Goal: Task Accomplishment & Management: Use online tool/utility

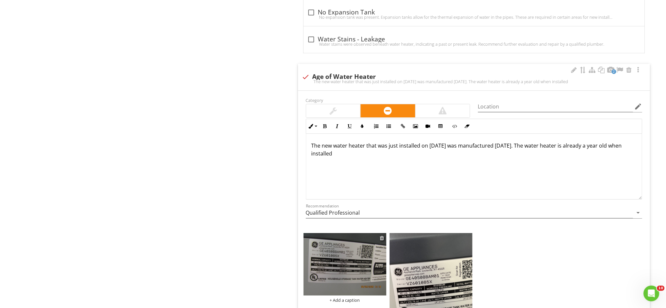
click at [381, 240] on div at bounding box center [382, 237] width 4 height 5
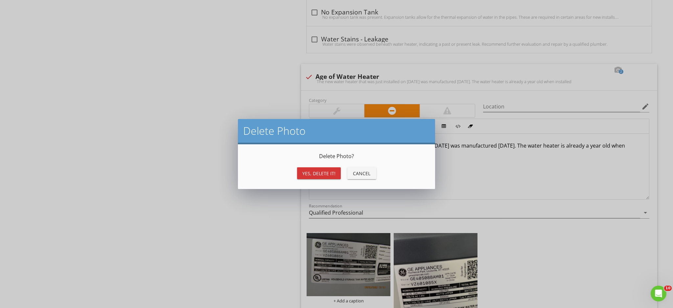
click at [306, 176] on div "Yes, Delete it!" at bounding box center [318, 173] width 33 height 7
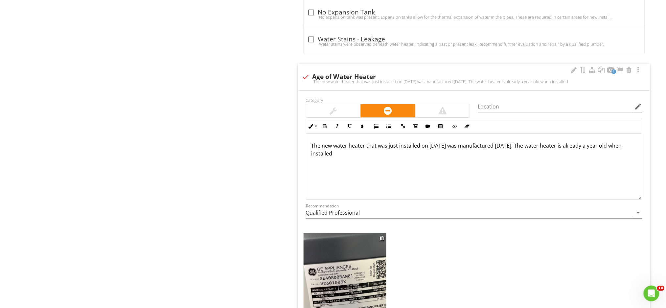
click at [351, 256] on img at bounding box center [345, 288] width 83 height 110
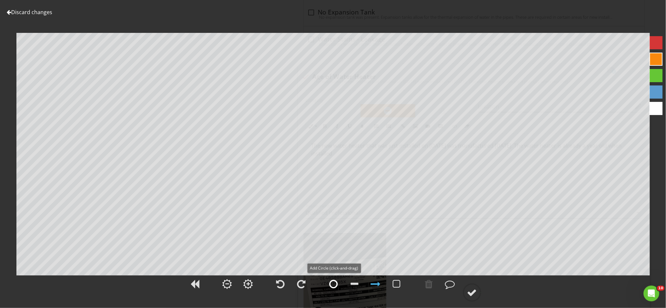
click at [334, 285] on div at bounding box center [334, 284] width 9 height 10
click at [658, 46] on div at bounding box center [656, 42] width 13 height 13
click at [473, 292] on div at bounding box center [472, 293] width 10 height 10
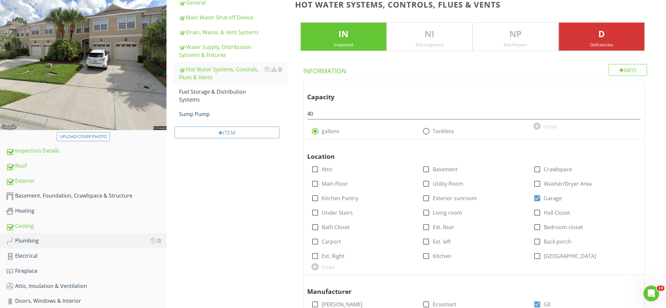
scroll to position [82, 0]
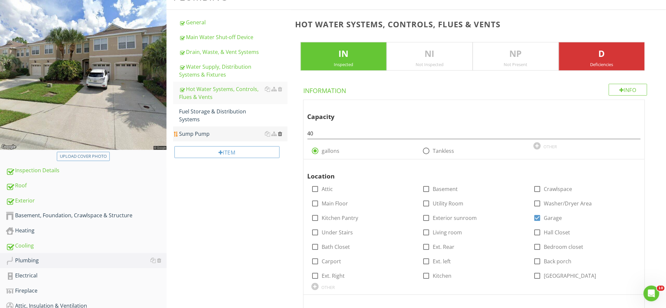
click at [280, 133] on div at bounding box center [280, 133] width 4 height 5
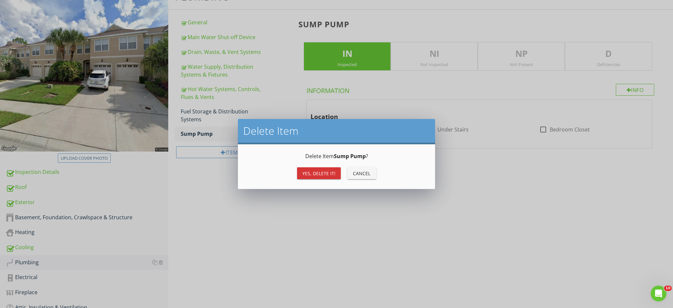
click at [303, 175] on div "Yes, Delete it!" at bounding box center [318, 173] width 33 height 7
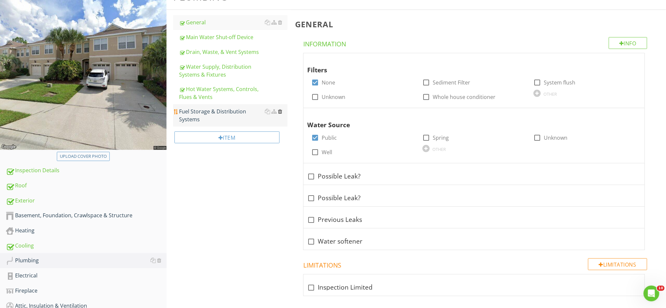
click at [280, 110] on div at bounding box center [280, 111] width 4 height 5
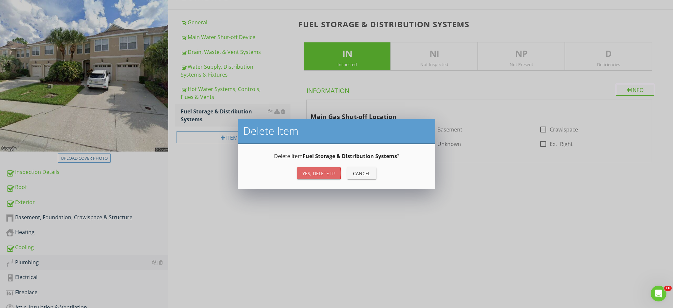
click at [307, 177] on button "Yes, Delete it!" at bounding box center [319, 173] width 44 height 12
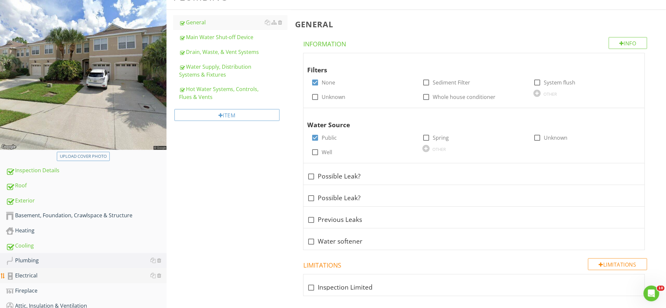
drag, startPoint x: 69, startPoint y: 278, endPoint x: 66, endPoint y: 271, distance: 7.0
click at [67, 278] on div "Electrical" at bounding box center [86, 275] width 161 height 9
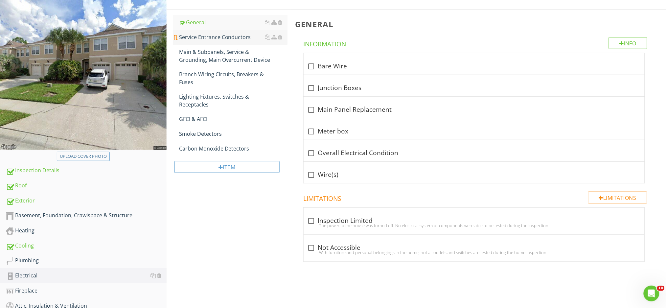
click at [217, 37] on div "Service Entrance Conductors" at bounding box center [233, 37] width 108 height 8
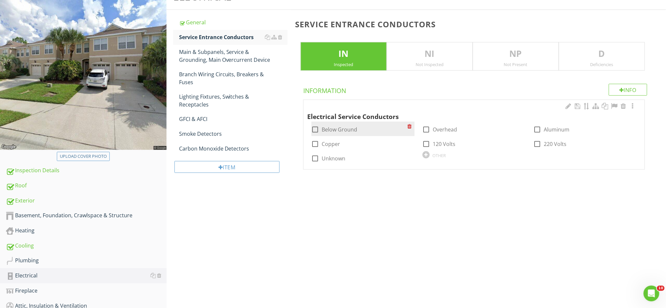
click at [347, 129] on label "Below Ground" at bounding box center [339, 129] width 35 height 7
checkbox input "true"
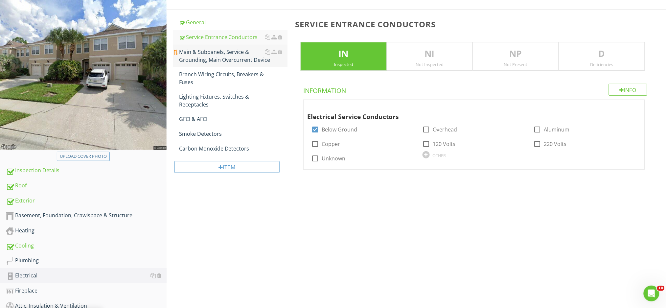
click at [210, 59] on div "Main & Subpanels, Service & Grounding, Main Overcurrent Device" at bounding box center [233, 56] width 108 height 16
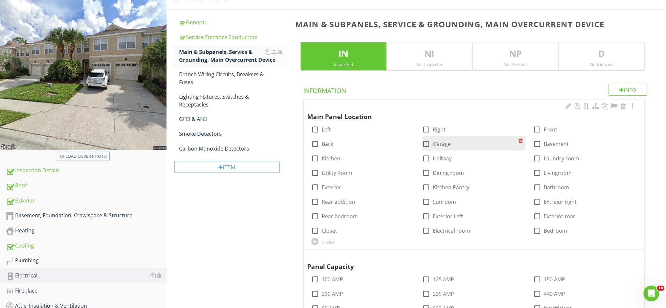
click at [437, 144] on label "Garage" at bounding box center [442, 144] width 18 height 7
checkbox input "true"
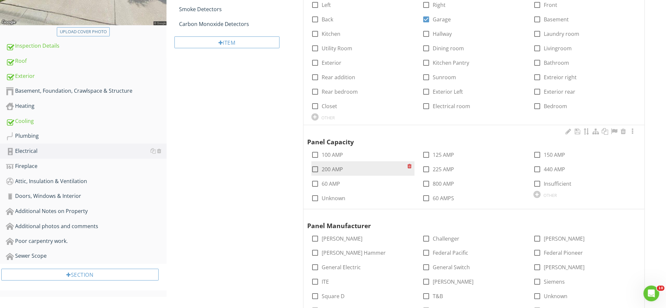
scroll to position [214, 0]
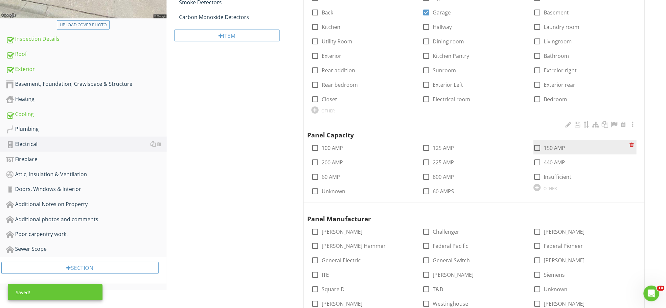
click at [539, 147] on div at bounding box center [537, 147] width 11 height 11
checkbox input "true"
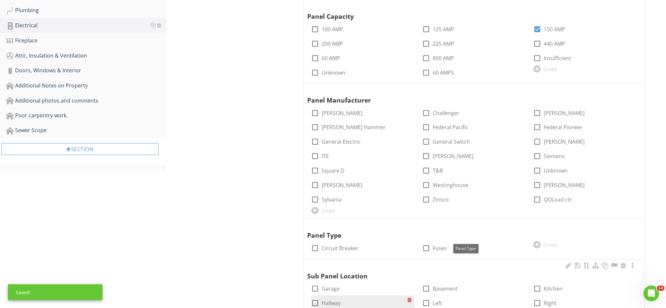
scroll to position [389, 0]
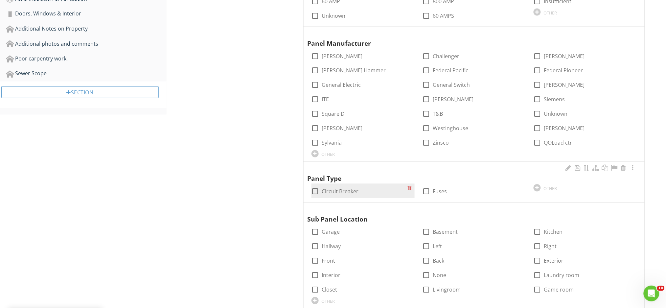
click at [316, 191] on div at bounding box center [315, 191] width 11 height 11
checkbox input "true"
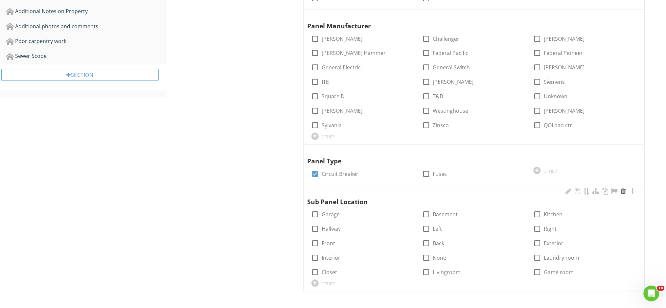
click at [624, 191] on div at bounding box center [624, 191] width 8 height 7
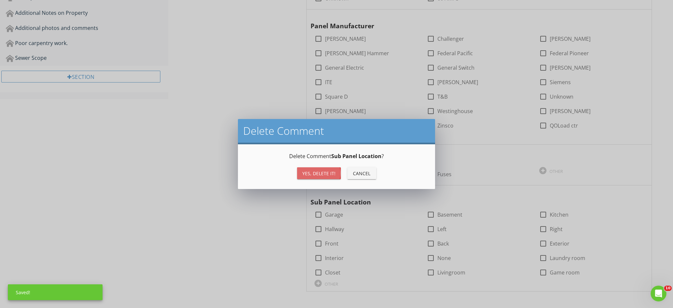
click at [313, 171] on div "Yes, Delete it!" at bounding box center [318, 173] width 33 height 7
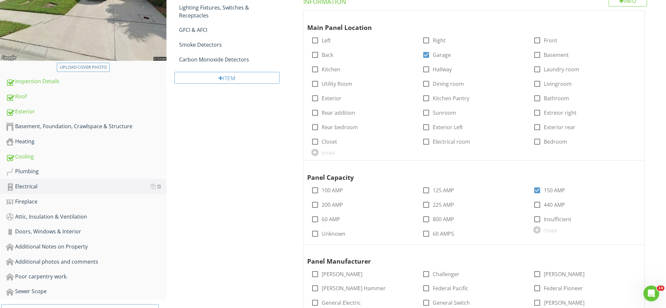
scroll to position [259, 0]
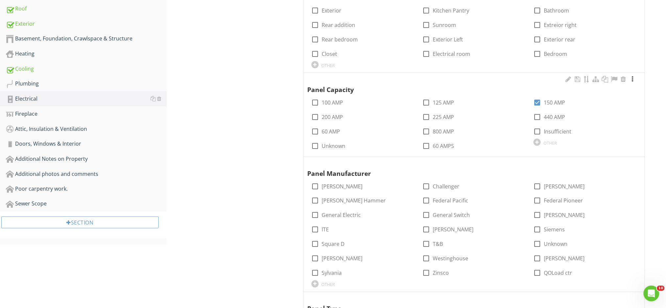
click at [632, 78] on div at bounding box center [633, 79] width 8 height 7
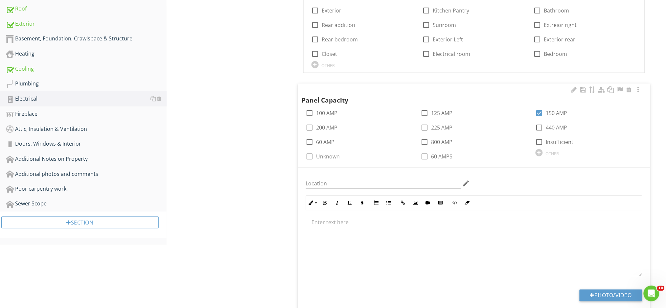
scroll to position [0, 0]
click at [593, 296] on div at bounding box center [592, 295] width 5 height 5
type input "C:\fakepath\IMG_9960.JPG"
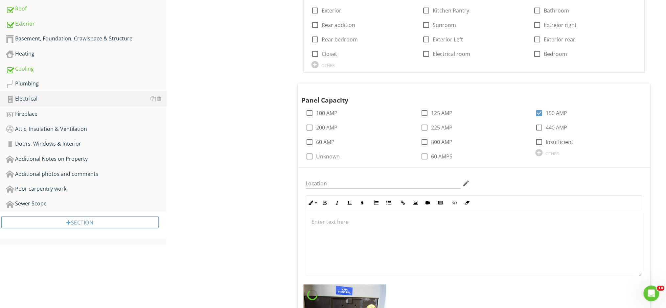
scroll to position [347, 0]
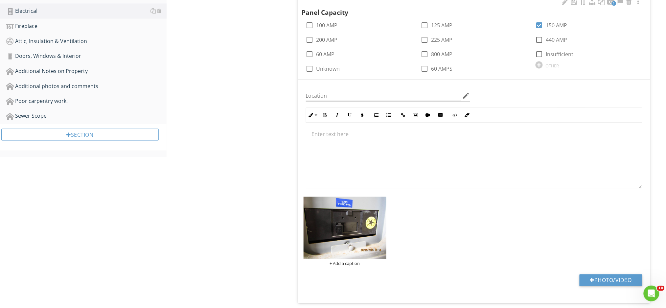
click at [365, 225] on img at bounding box center [345, 228] width 83 height 62
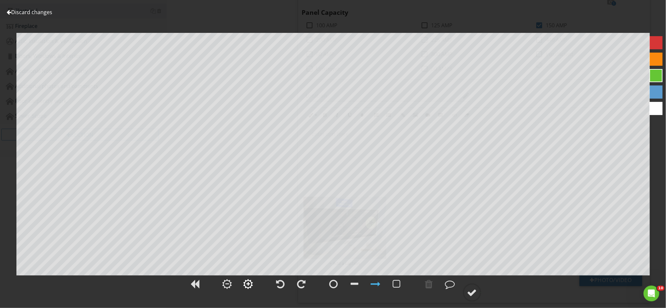
click at [245, 284] on div at bounding box center [249, 284] width 10 height 10
click at [471, 291] on div at bounding box center [472, 293] width 10 height 10
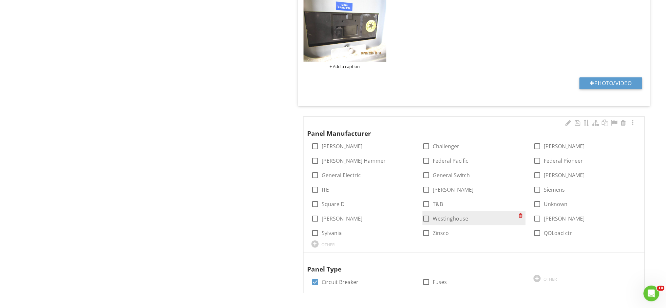
scroll to position [546, 0]
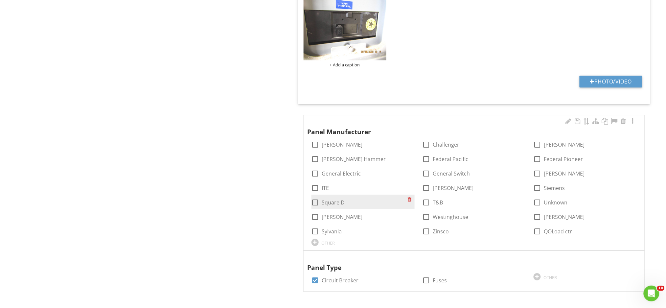
click at [338, 205] on label "Square D" at bounding box center [333, 202] width 23 height 7
checkbox input "true"
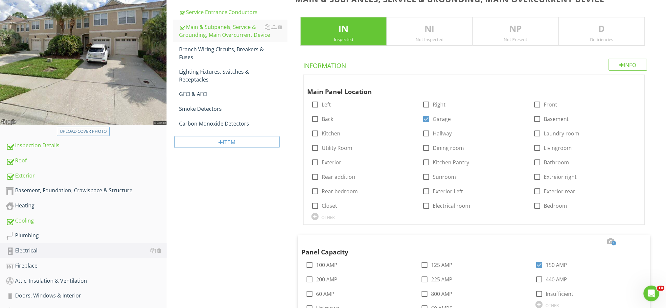
scroll to position [64, 0]
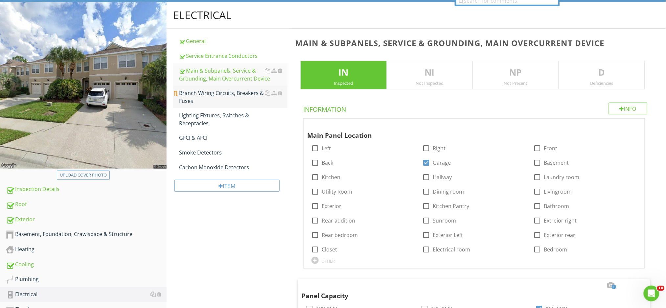
click at [223, 98] on div "Branch Wiring Circuits, Breakers & Fuses" at bounding box center [233, 97] width 108 height 16
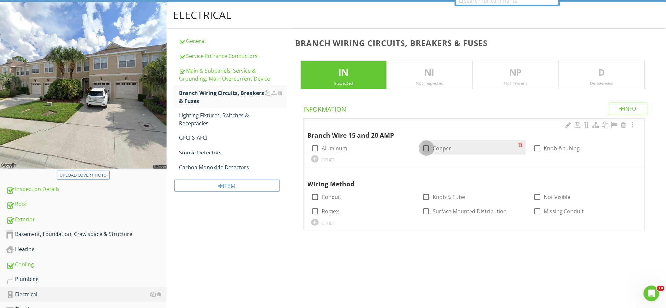
click at [427, 147] on div at bounding box center [426, 148] width 11 height 11
checkbox input "true"
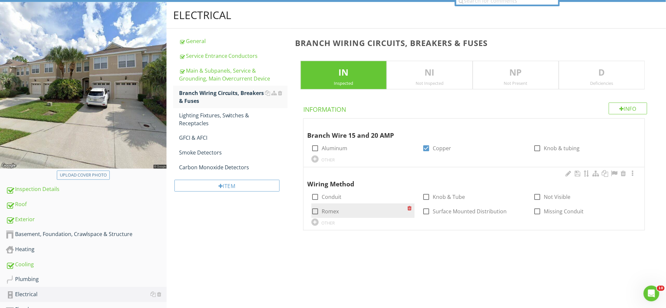
click at [317, 210] on div at bounding box center [315, 211] width 11 height 11
checkbox input "true"
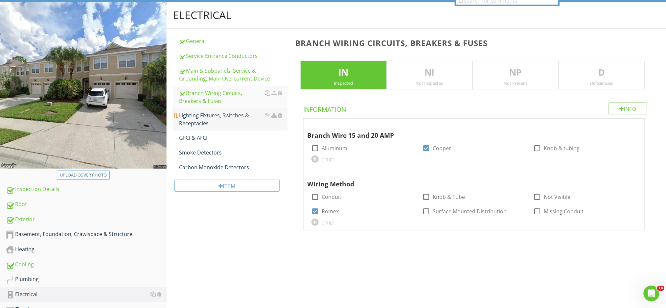
click at [221, 113] on div "Lighting Fixtures, Switches & Receptacles" at bounding box center [233, 119] width 108 height 16
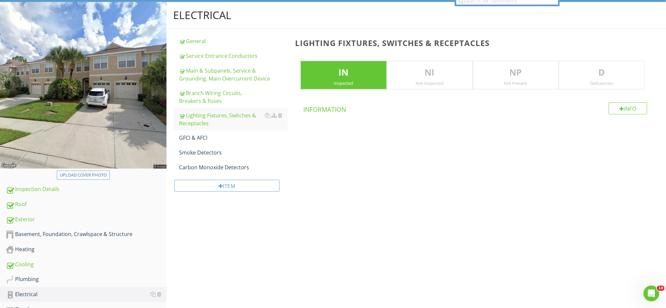
click at [584, 68] on p "D" at bounding box center [601, 72] width 85 height 13
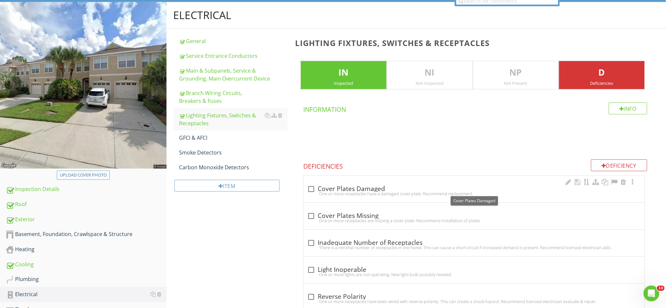
click at [311, 188] on div at bounding box center [311, 188] width 11 height 11
checkbox input "true"
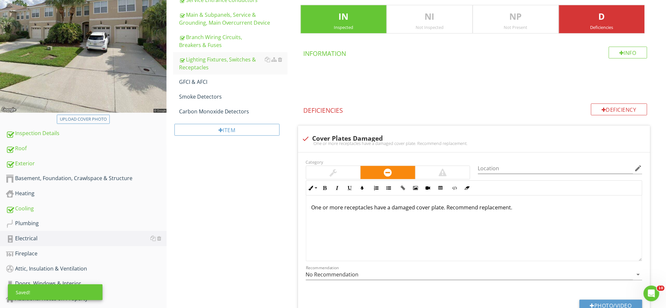
scroll to position [239, 0]
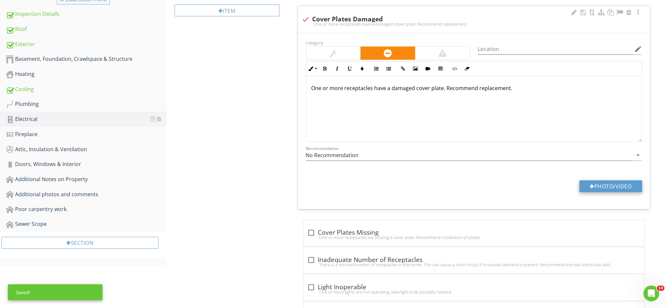
click at [590, 188] on div at bounding box center [592, 186] width 5 height 5
type input "C:\fakepath\IMG_9948.JPG"
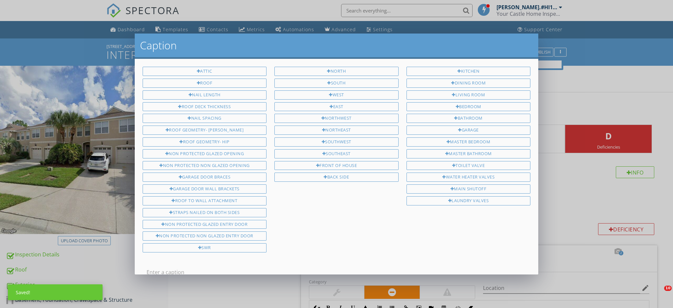
scroll to position [239, 0]
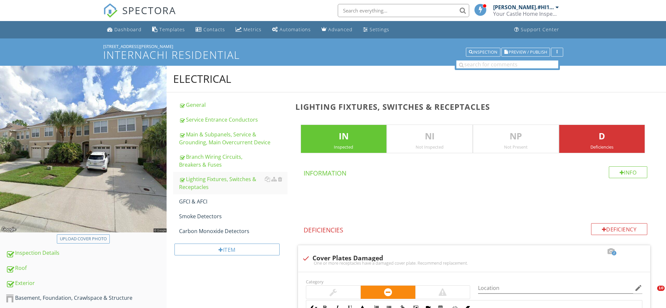
scroll to position [1629, 0]
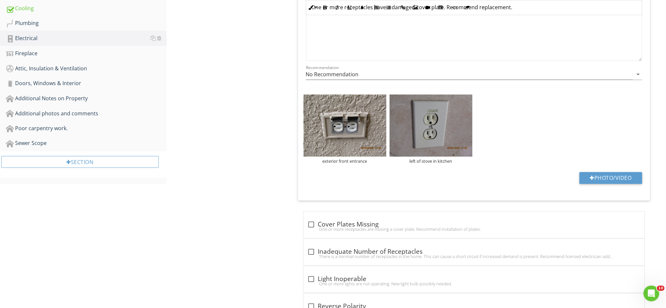
scroll to position [320, 0]
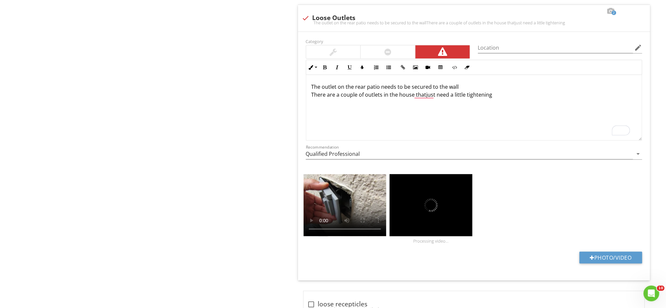
scroll to position [0, 0]
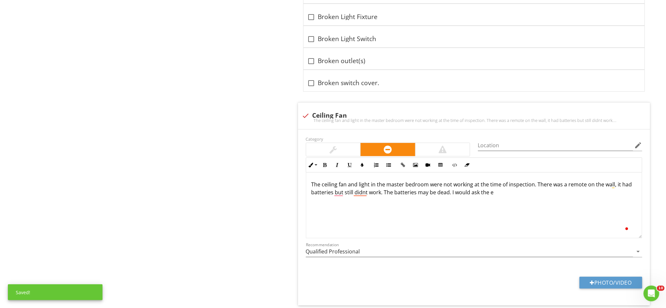
scroll to position [0, 0]
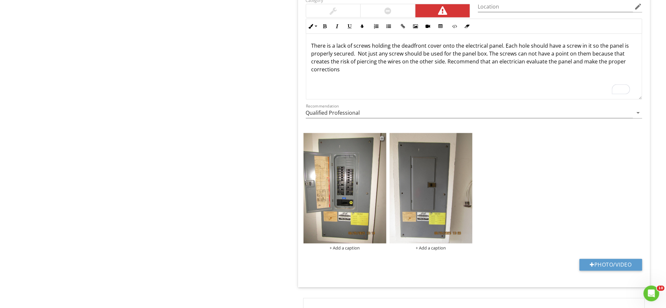
click at [382, 138] on div at bounding box center [382, 137] width 4 height 5
